Goal: Information Seeking & Learning: Learn about a topic

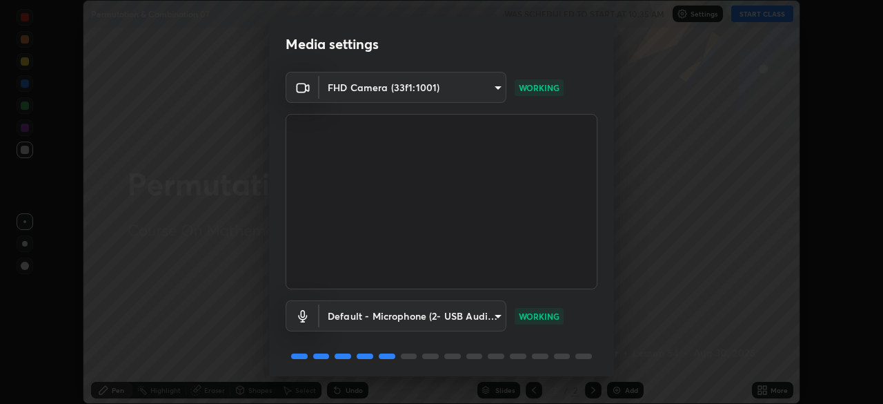
scroll to position [49, 0]
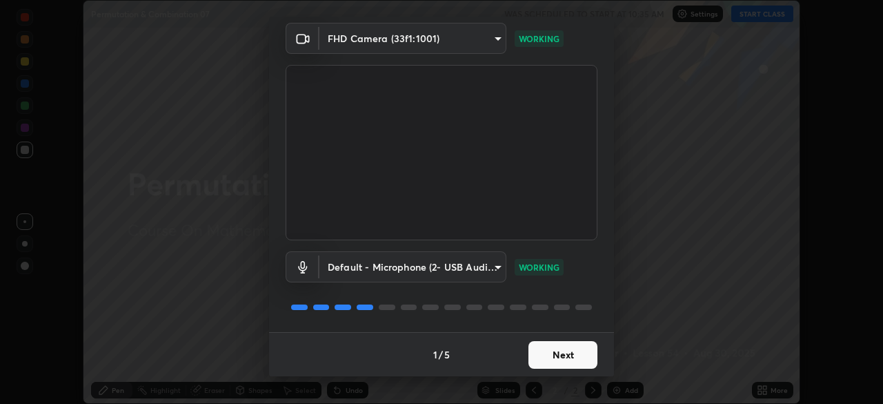
click at [569, 357] on button "Next" at bounding box center [563, 355] width 69 height 28
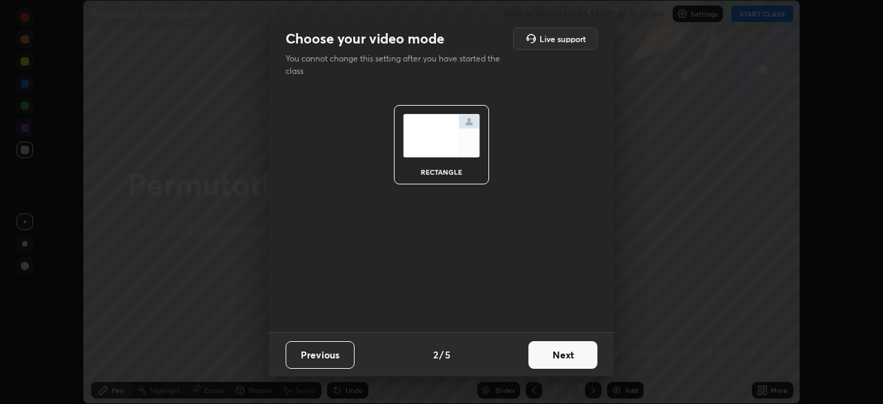
scroll to position [0, 0]
click at [568, 357] on button "Next" at bounding box center [563, 355] width 69 height 28
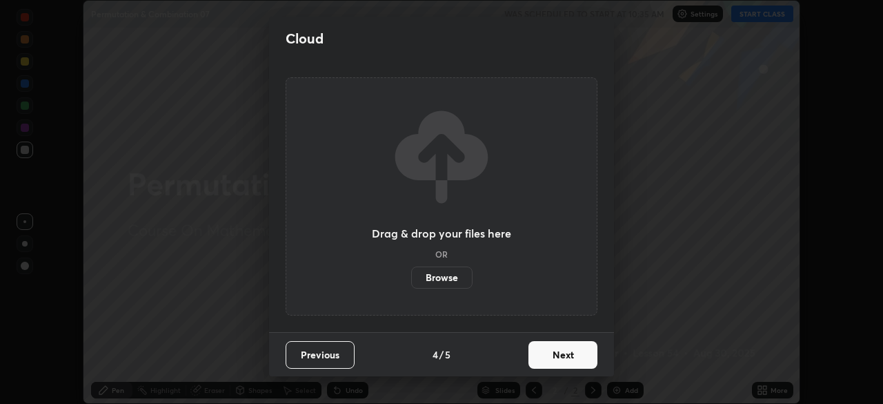
click at [564, 353] on button "Next" at bounding box center [563, 355] width 69 height 28
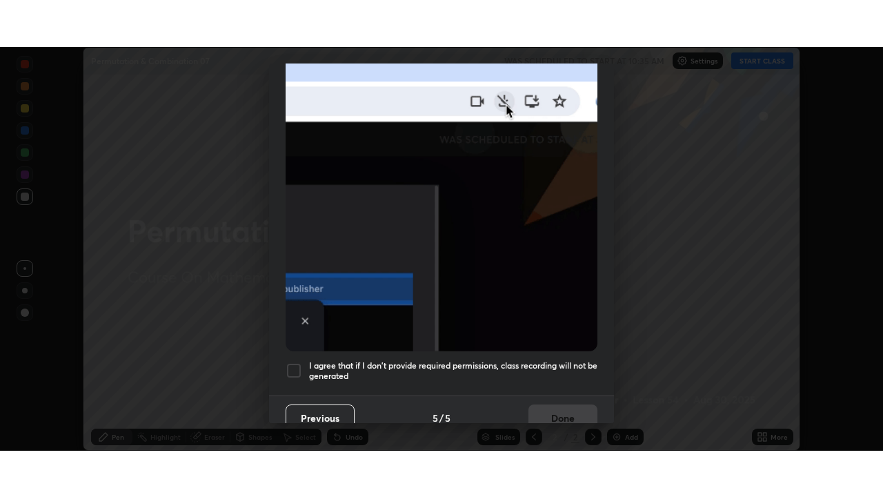
scroll to position [322, 0]
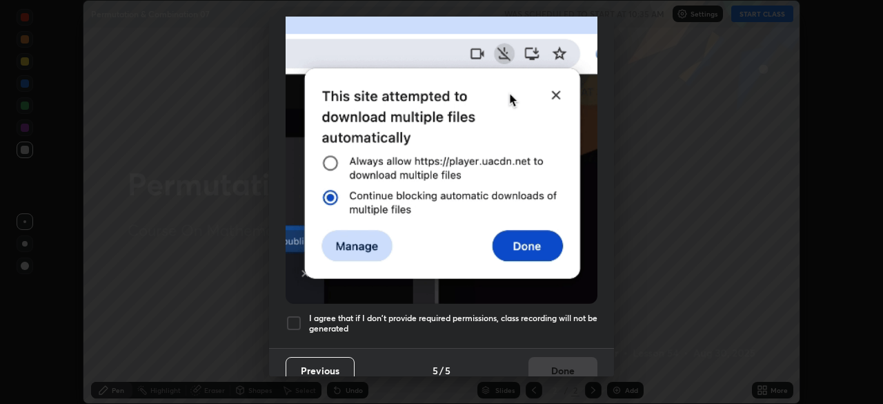
click at [561, 313] on h5 "I agree that if I don't provide required permissions, class recording will not …" at bounding box center [453, 323] width 288 height 21
click at [552, 364] on button "Done" at bounding box center [563, 371] width 69 height 28
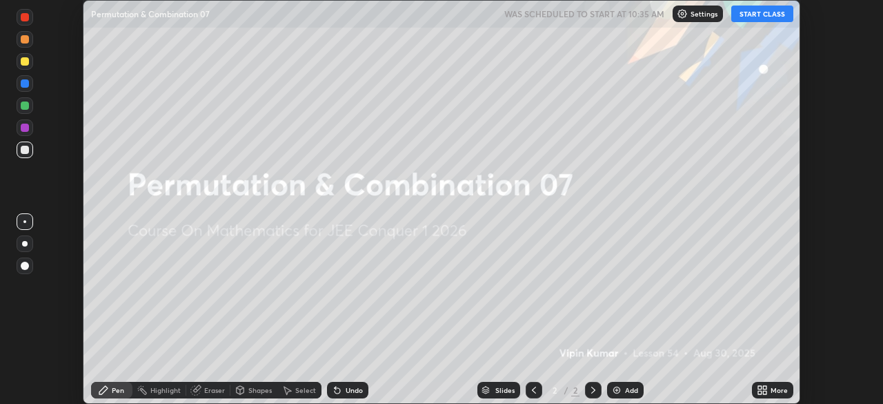
click at [771, 393] on div "More" at bounding box center [779, 389] width 17 height 7
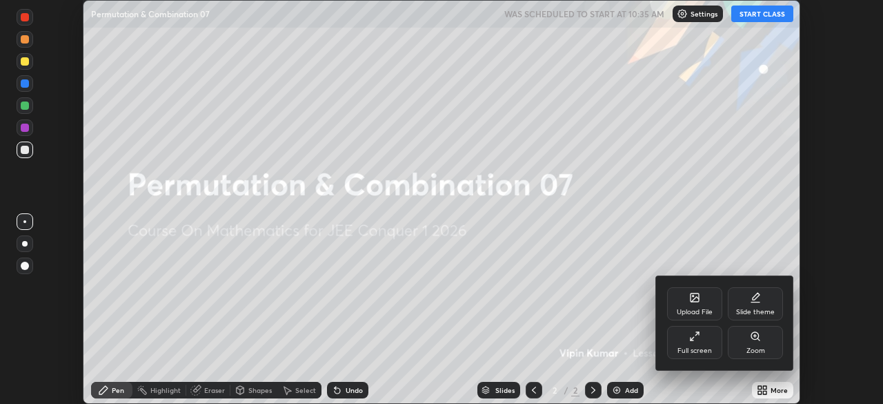
click at [700, 351] on div "Full screen" at bounding box center [695, 350] width 34 height 7
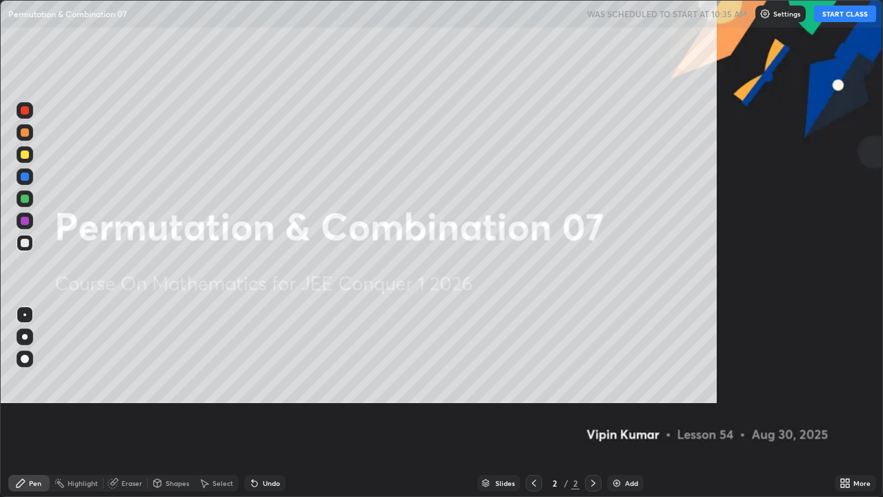
scroll to position [497, 883]
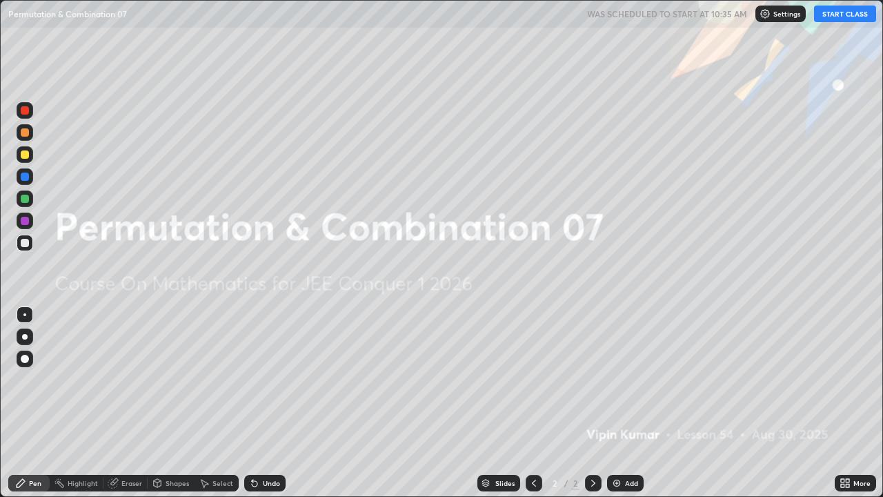
click at [847, 14] on button "START CLASS" at bounding box center [845, 14] width 62 height 17
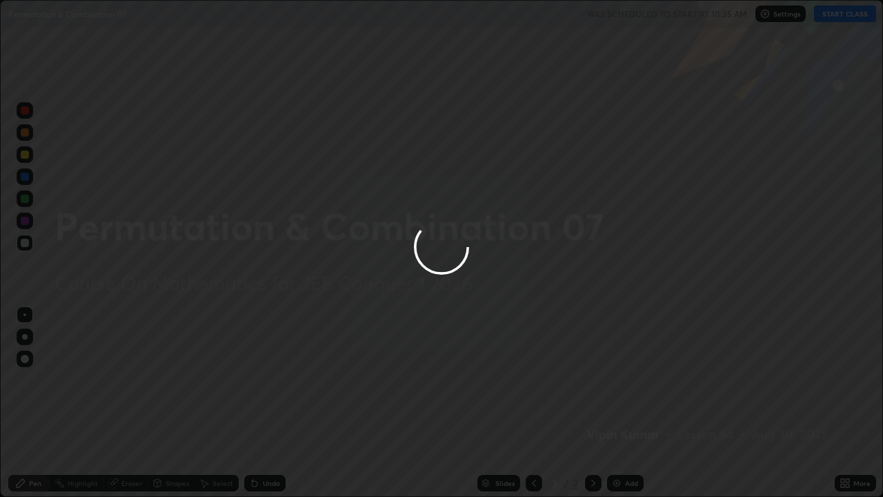
click at [620, 403] on img at bounding box center [616, 482] width 11 height 11
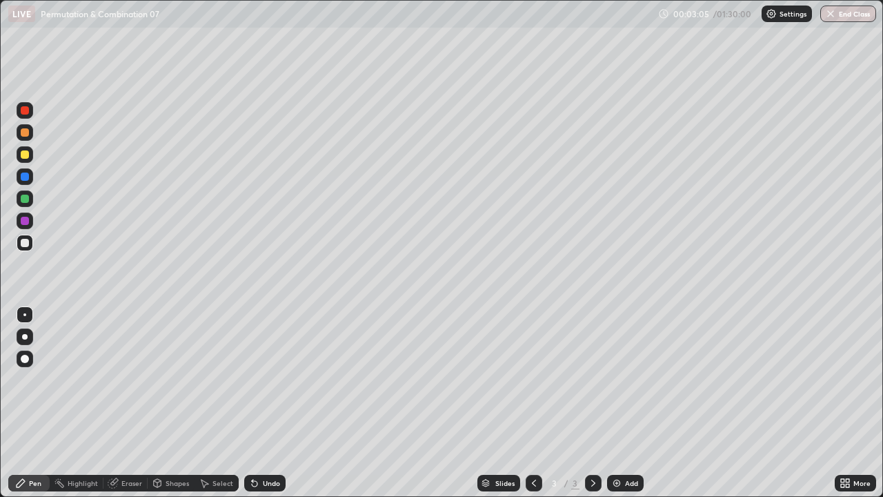
click at [620, 403] on img at bounding box center [616, 482] width 11 height 11
click at [526, 403] on div at bounding box center [534, 483] width 17 height 17
click at [531, 403] on icon at bounding box center [534, 482] width 11 height 11
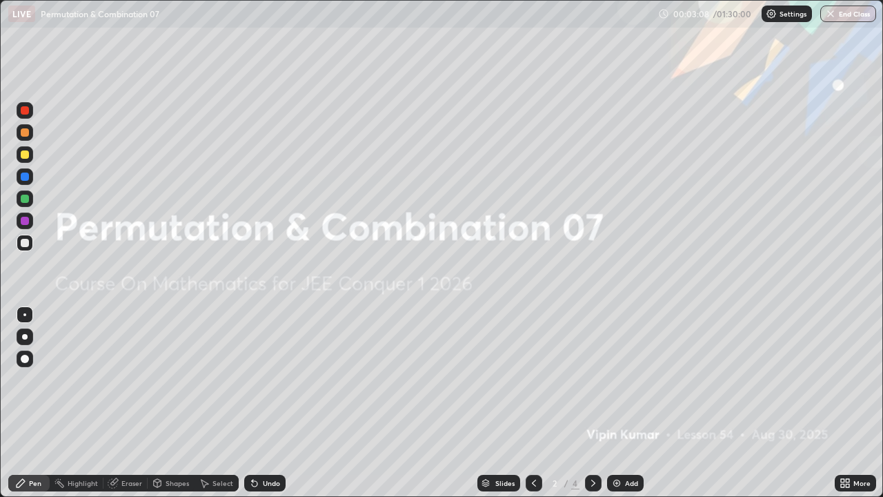
click at [592, 403] on icon at bounding box center [593, 482] width 11 height 11
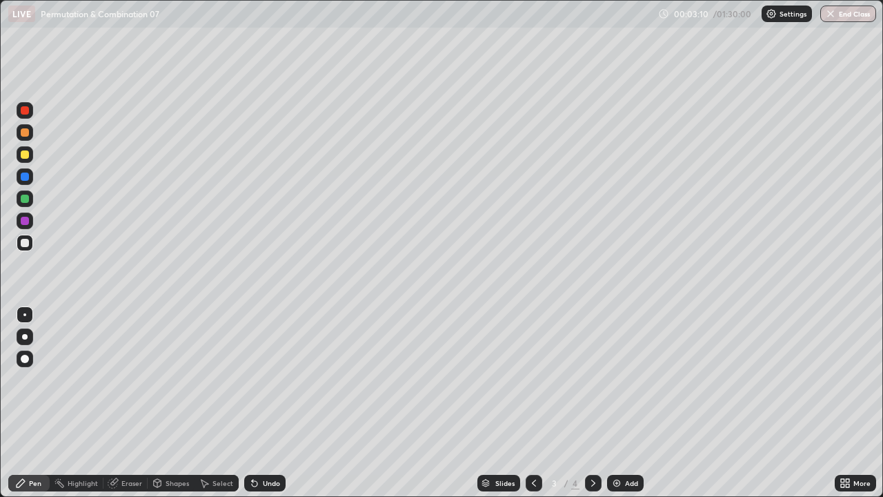
click at [253, 403] on icon at bounding box center [255, 484] width 6 height 6
click at [256, 403] on icon at bounding box center [254, 482] width 11 height 11
click at [618, 403] on img at bounding box center [616, 482] width 11 height 11
click at [628, 403] on div "Add" at bounding box center [631, 483] width 13 height 7
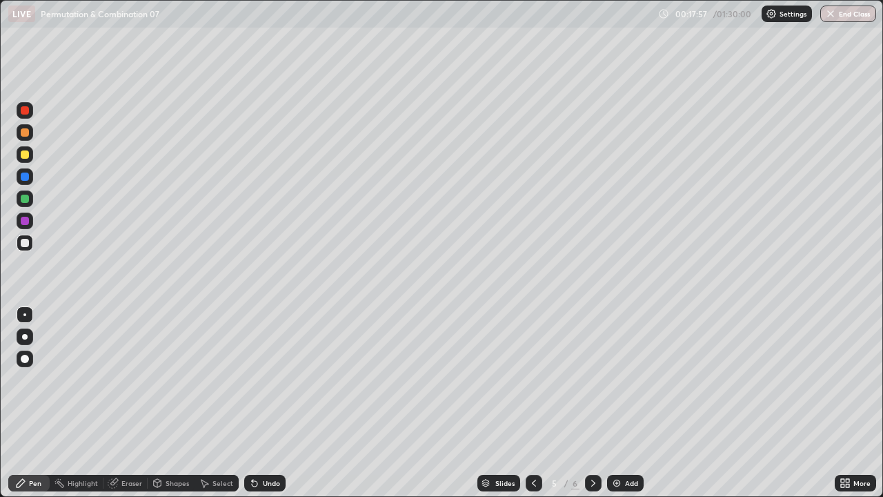
click at [455, 403] on div "Slides 5 / 6 Add" at bounding box center [560, 483] width 549 height 28
click at [632, 403] on div "Add" at bounding box center [625, 483] width 37 height 17
click at [625, 403] on div "Add" at bounding box center [631, 483] width 13 height 7
click at [618, 403] on img at bounding box center [616, 482] width 11 height 11
click at [533, 403] on icon at bounding box center [534, 482] width 11 height 11
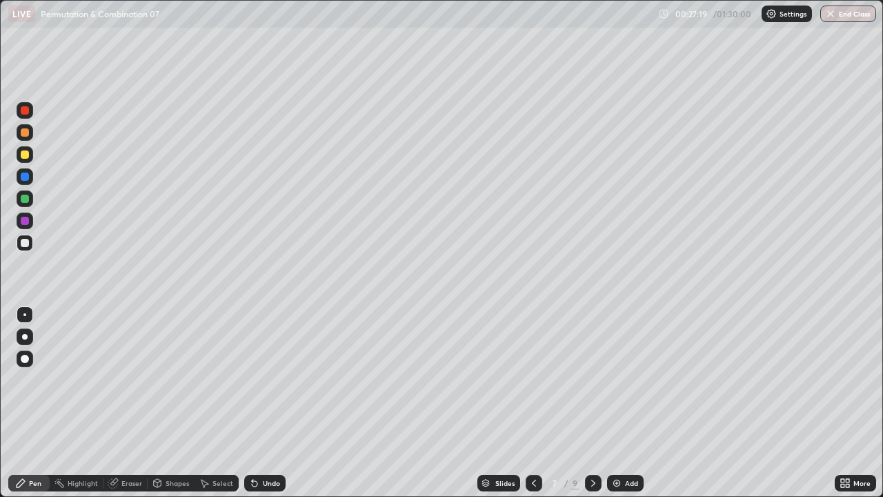
click at [592, 403] on icon at bounding box center [593, 482] width 11 height 11
click at [270, 403] on div "Undo" at bounding box center [271, 483] width 17 height 7
click at [272, 403] on div "Undo" at bounding box center [264, 483] width 41 height 17
click at [273, 403] on div "Undo" at bounding box center [271, 483] width 17 height 7
click at [627, 403] on div "Add" at bounding box center [625, 483] width 37 height 17
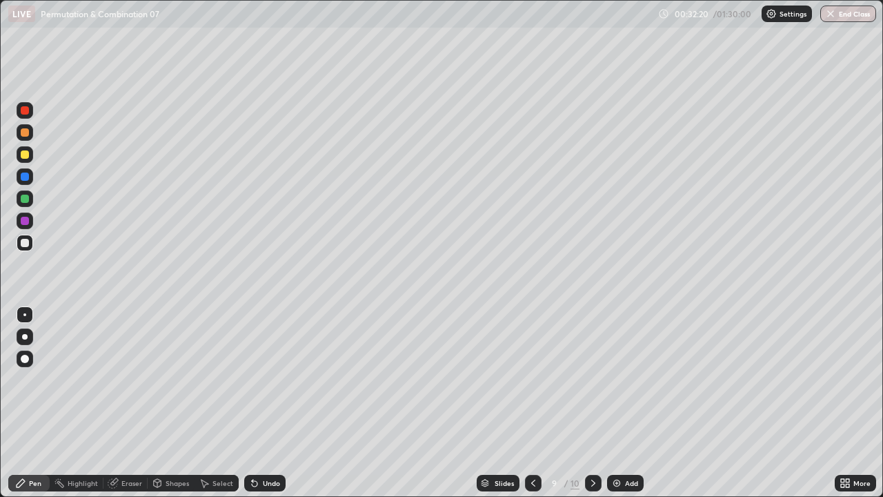
click at [631, 403] on div "Add" at bounding box center [631, 483] width 13 height 7
click at [621, 403] on div "Add" at bounding box center [625, 483] width 37 height 17
click at [264, 403] on div "Undo" at bounding box center [264, 483] width 41 height 17
click at [627, 403] on div "Add" at bounding box center [631, 483] width 13 height 7
click at [623, 403] on div "Add" at bounding box center [625, 483] width 37 height 17
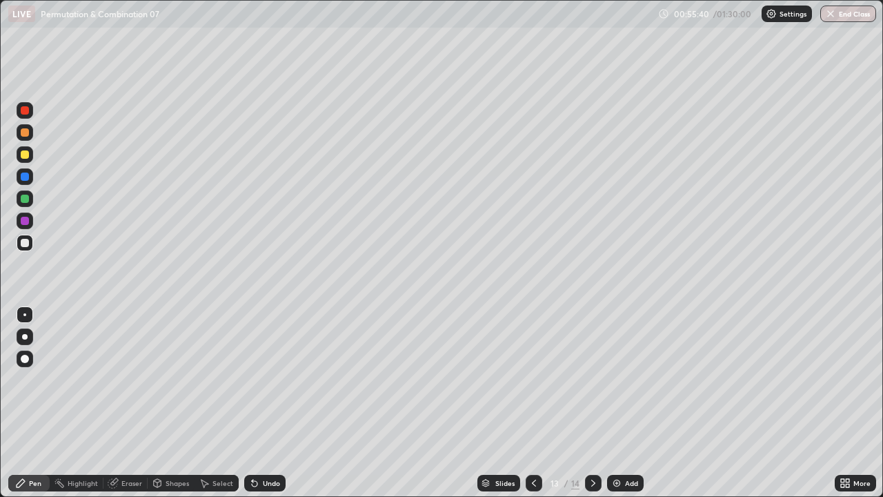
click at [627, 403] on div "Add" at bounding box center [625, 483] width 37 height 17
click at [628, 403] on div "Add" at bounding box center [631, 483] width 13 height 7
click at [618, 403] on img at bounding box center [616, 482] width 11 height 11
click at [631, 403] on div "Add" at bounding box center [625, 483] width 37 height 17
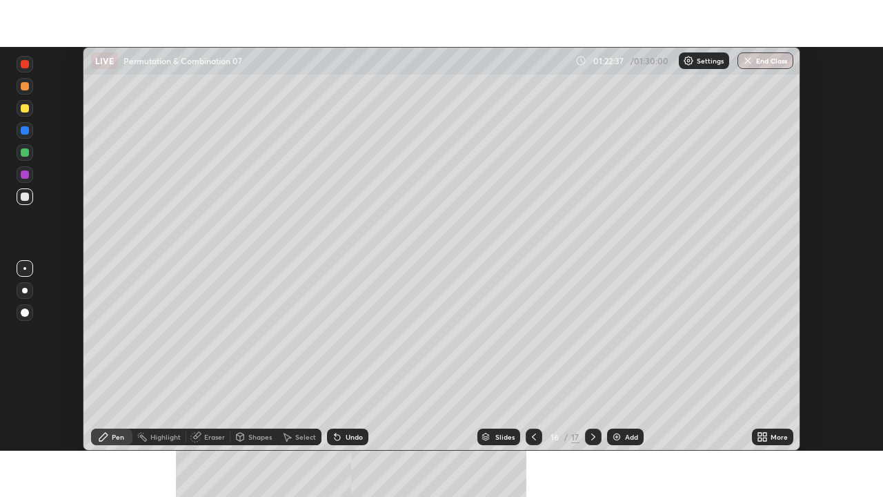
scroll to position [404, 883]
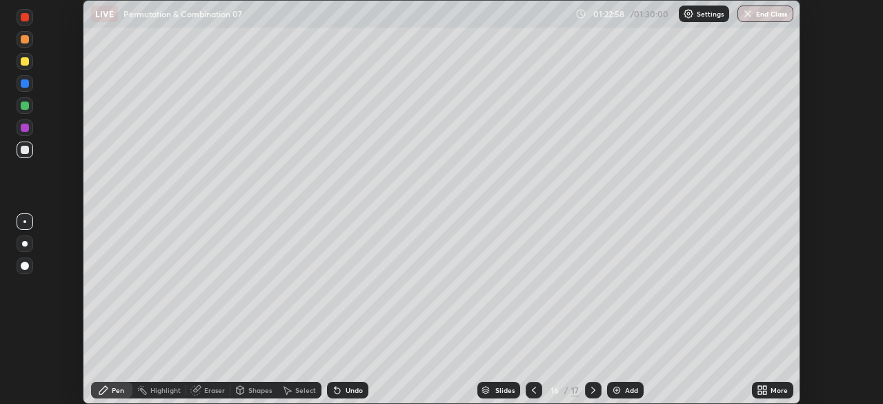
click at [773, 395] on div "More" at bounding box center [772, 390] width 41 height 17
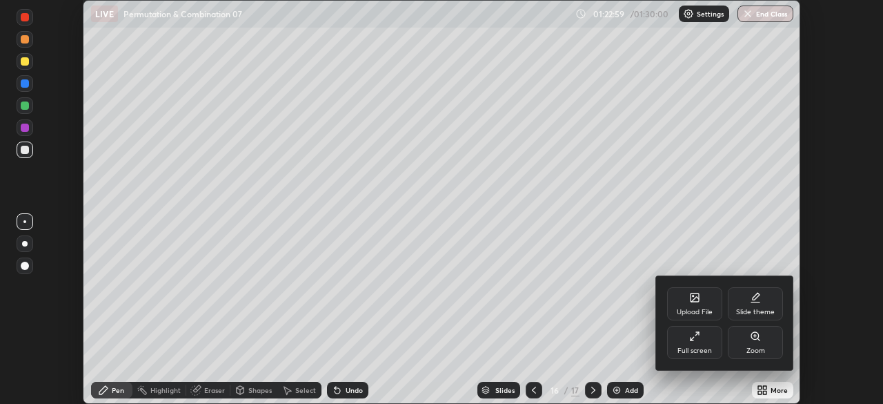
click at [700, 344] on div "Full screen" at bounding box center [694, 342] width 55 height 33
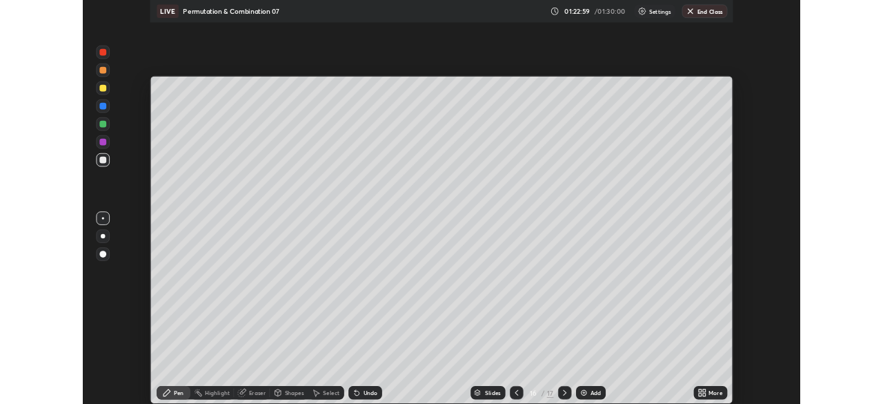
scroll to position [497, 883]
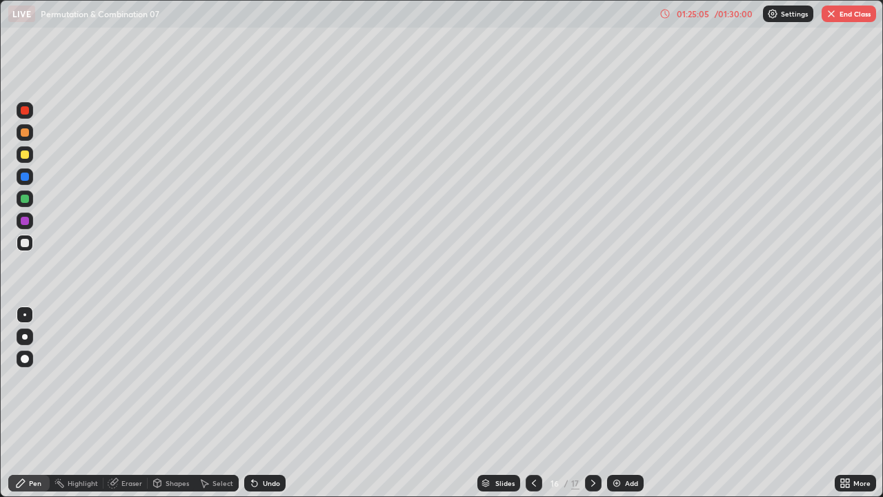
click at [624, 403] on div "Add" at bounding box center [625, 483] width 37 height 17
click at [853, 15] on button "End Class" at bounding box center [849, 14] width 55 height 17
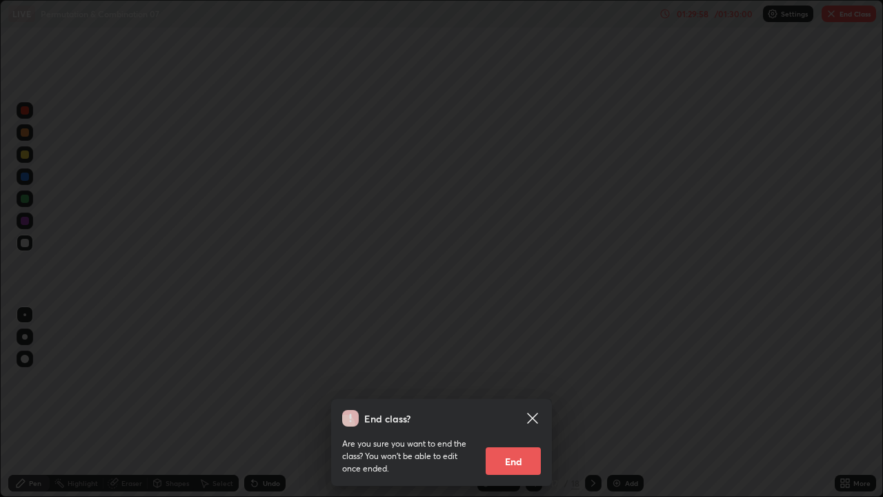
click at [526, 403] on button "End" at bounding box center [513, 461] width 55 height 28
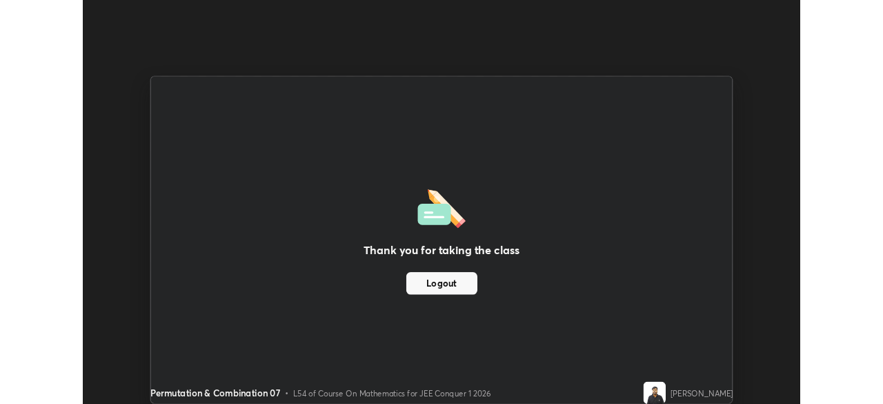
scroll to position [68595, 68115]
